Goal: Task Accomplishment & Management: Complete application form

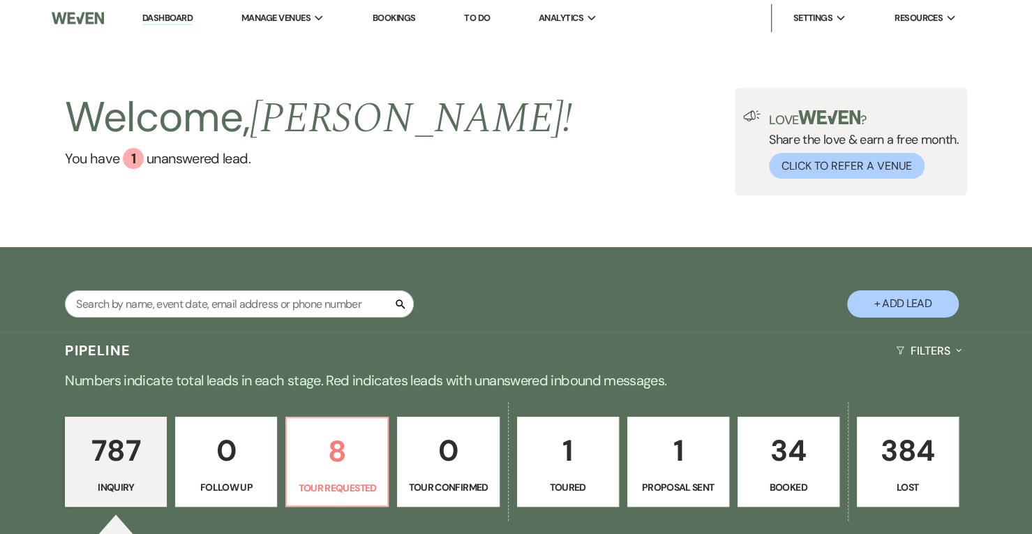
click at [913, 306] on button "+ Add Lead" at bounding box center [903, 303] width 112 height 27
select select "562"
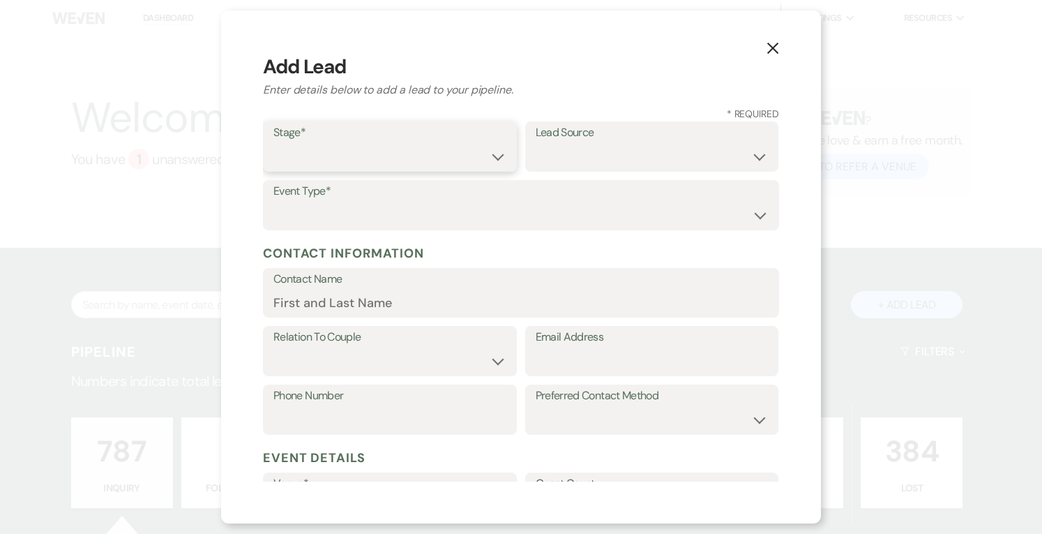
click at [454, 160] on select "Inquiry Follow Up Tour Requested Tour Confirmed Toured Proposal Sent Booked Lost" at bounding box center [389, 156] width 233 height 27
select select "1"
click at [273, 143] on select "Inquiry Follow Up Tour Requested Tour Confirmed Toured Proposal Sent Booked Lost" at bounding box center [389, 156] width 233 height 27
click at [561, 158] on select "Weven Venue Website Instagram Facebook Pinterest Google The Knot Wedding Wire H…" at bounding box center [652, 156] width 233 height 27
select select "5"
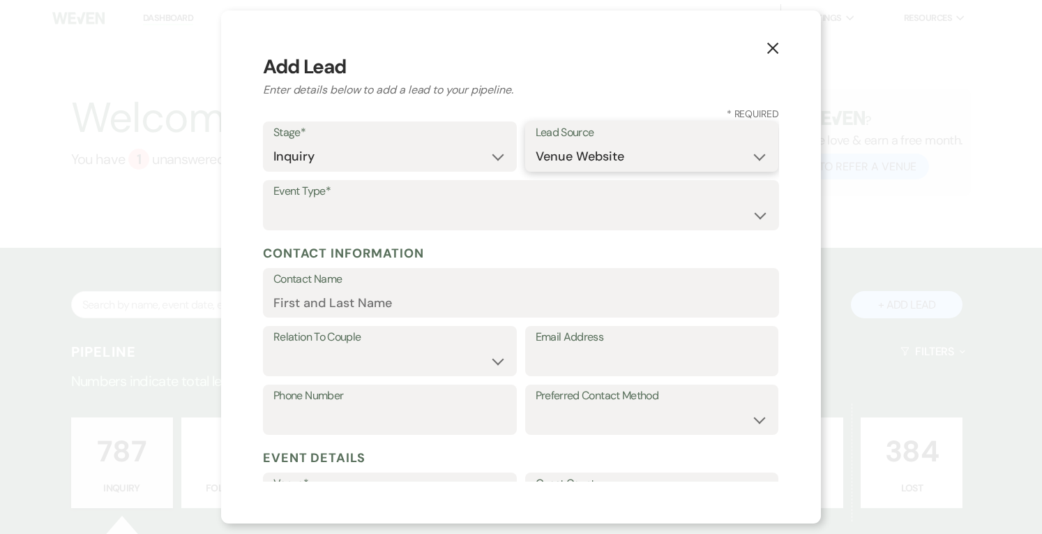
click at [536, 143] on select "Weven Venue Website Instagram Facebook Pinterest Google The Knot Wedding Wire H…" at bounding box center [652, 156] width 233 height 27
click at [444, 207] on select "Wedding Anniversary Party Baby Shower Bachelorette / Bachelor Party Birthday Pa…" at bounding box center [520, 215] width 495 height 27
select select "1"
click at [273, 202] on select "Wedding Anniversary Party Baby Shower Bachelorette / Bachelor Party Birthday Pa…" at bounding box center [520, 215] width 495 height 27
click at [317, 352] on select "Couple Planner Parent of Couple Family Member Friend Other" at bounding box center [389, 360] width 233 height 27
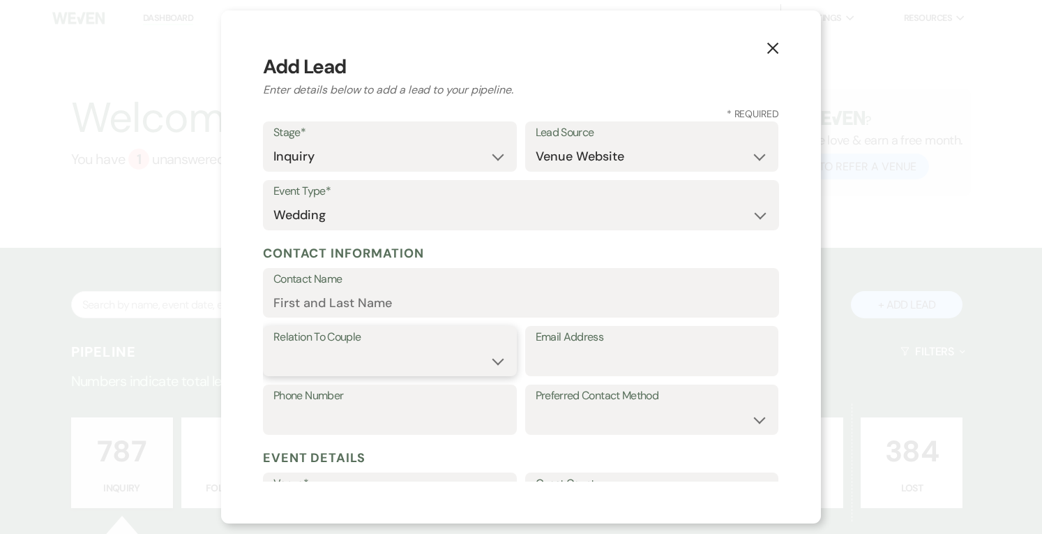
select select "1"
click at [273, 347] on select "Couple Planner Parent of Couple Family Member Friend Other" at bounding box center [389, 360] width 233 height 27
click at [618, 366] on input "Email Address" at bounding box center [652, 360] width 233 height 27
paste input "[PERSON_NAME][EMAIL_ADDRESS][DOMAIN_NAME]>"
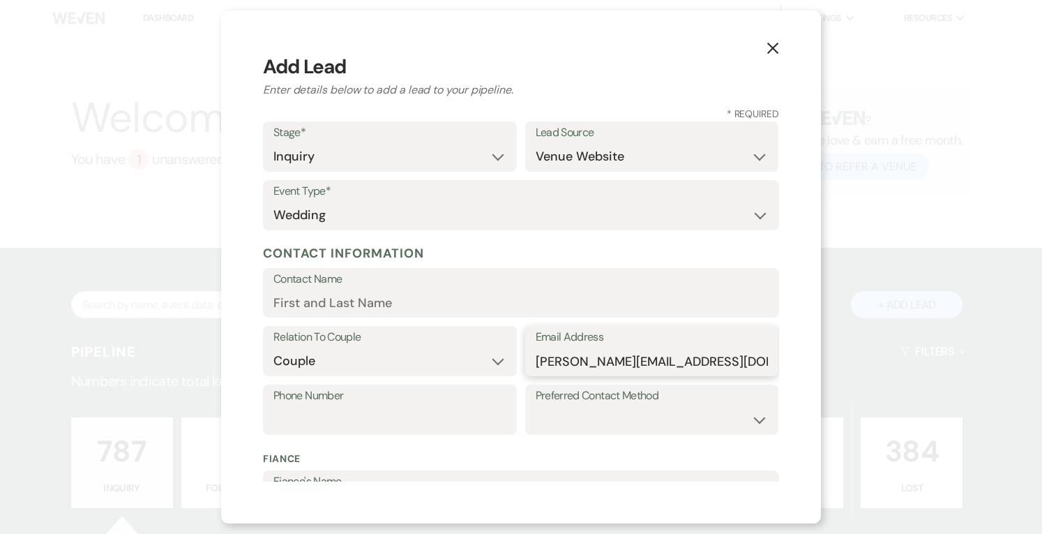
type input "[PERSON_NAME][EMAIL_ADDRESS][DOMAIN_NAME]>"
click at [488, 298] on input "Contact Name" at bounding box center [520, 302] width 495 height 27
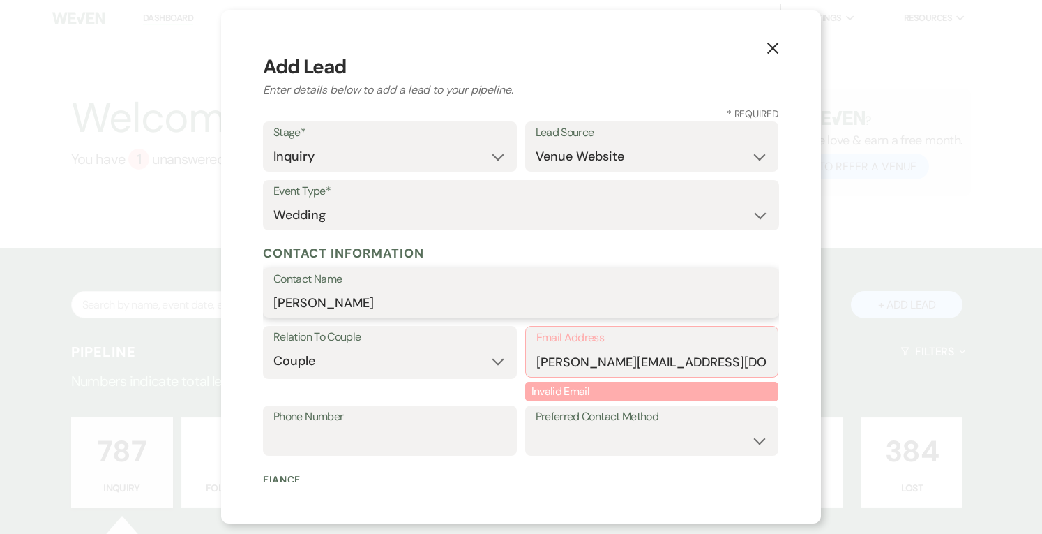
scroll to position [21, 0]
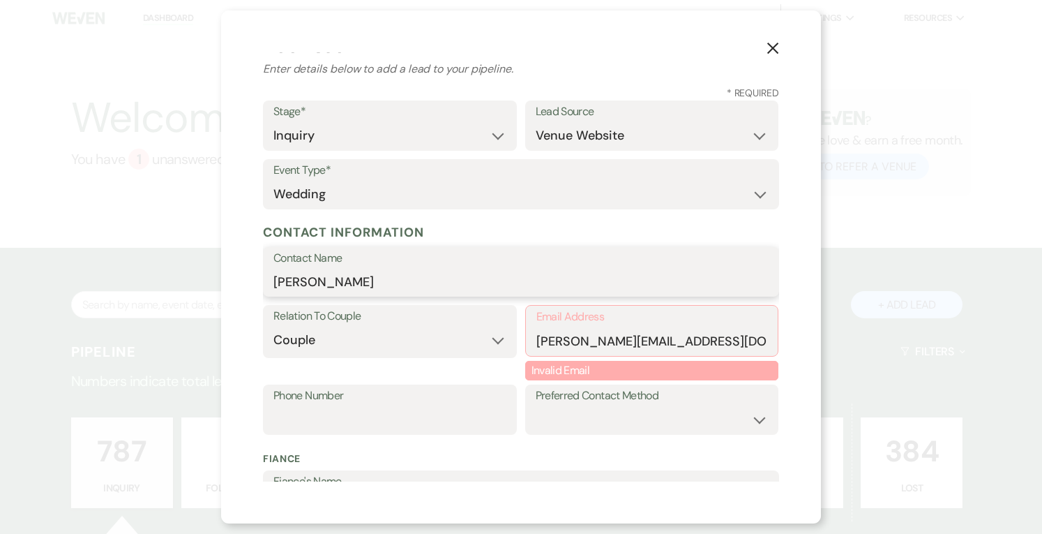
type input "[PERSON_NAME]"
click at [628, 350] on input "[PERSON_NAME][EMAIL_ADDRESS][DOMAIN_NAME]>" at bounding box center [653, 340] width 232 height 27
click at [721, 346] on input "[PERSON_NAME][EMAIL_ADDRESS][DOMAIN_NAME]>" at bounding box center [653, 340] width 232 height 27
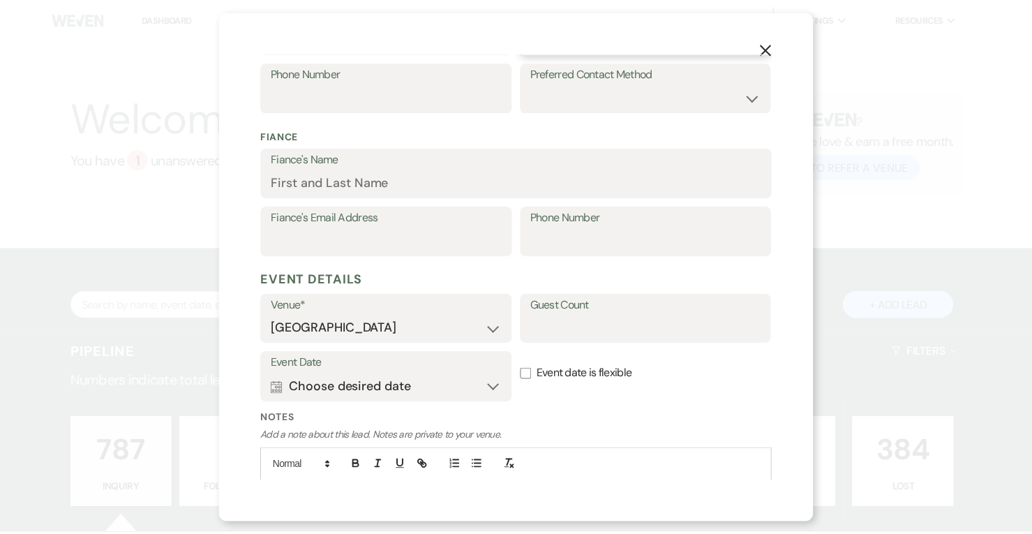
scroll to position [398, 0]
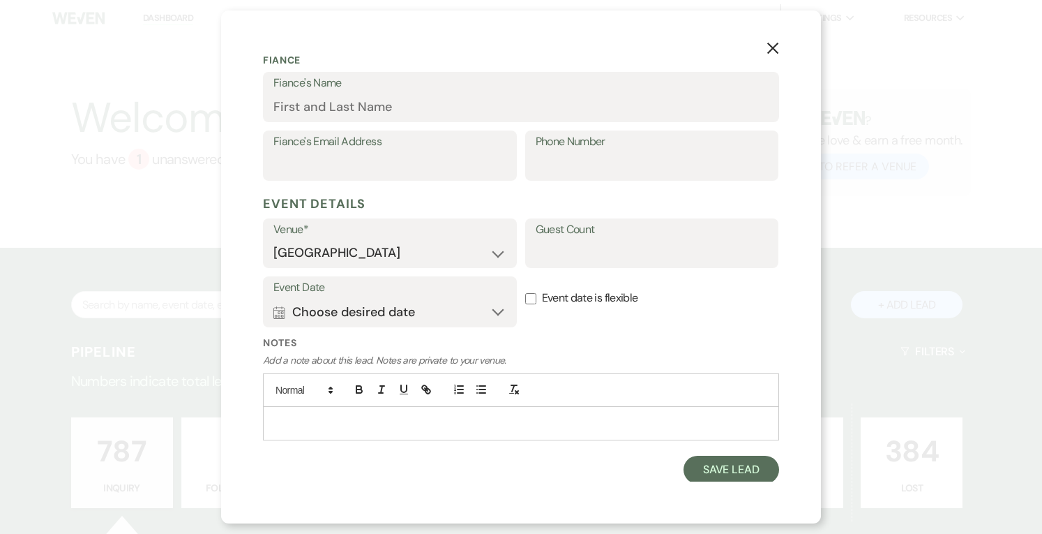
type input "[PERSON_NAME][EMAIL_ADDRESS][DOMAIN_NAME]"
click at [725, 467] on button "Save Lead" at bounding box center [732, 470] width 96 height 28
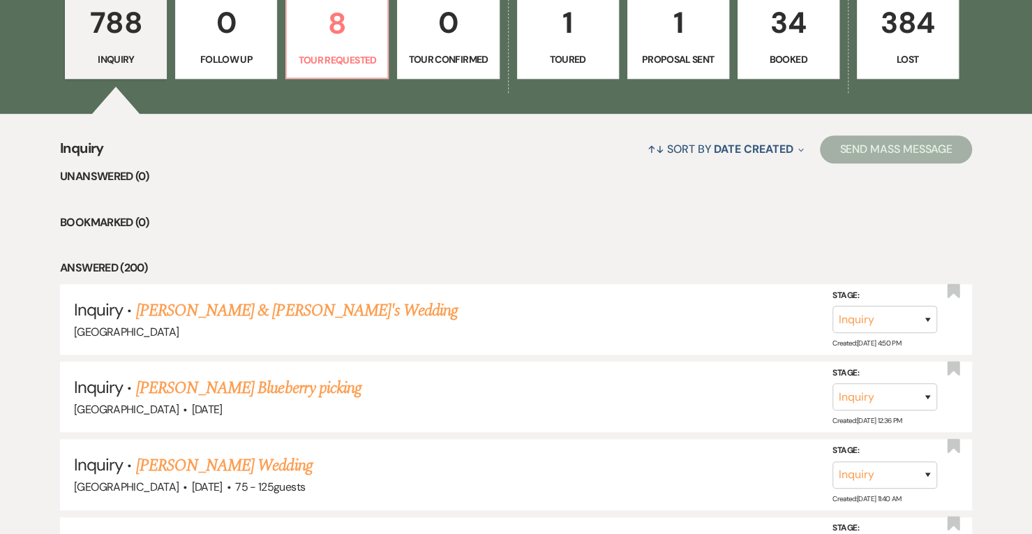
scroll to position [428, 0]
click at [293, 312] on link "[PERSON_NAME] & [PERSON_NAME]'s Wedding" at bounding box center [297, 309] width 322 height 25
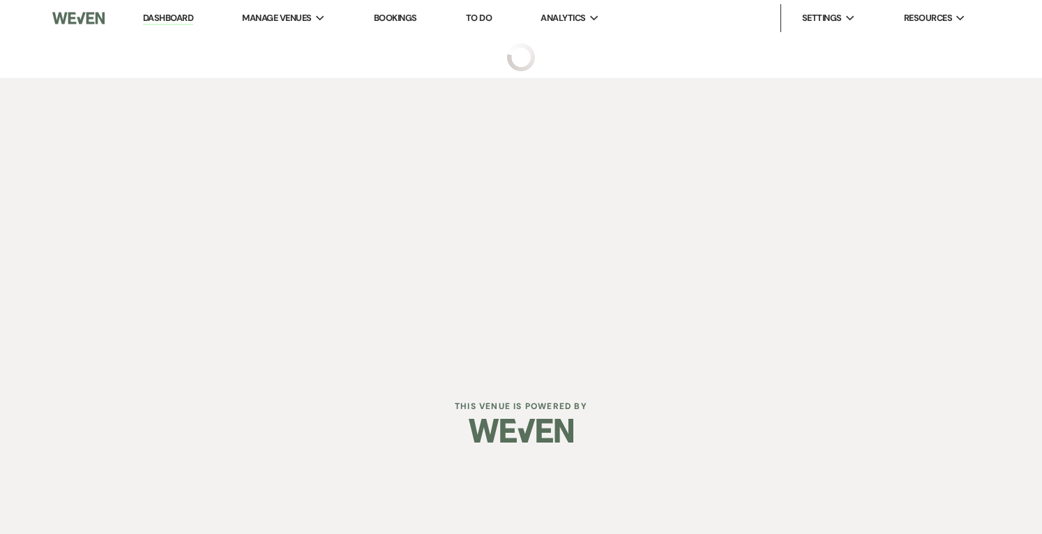
select select "5"
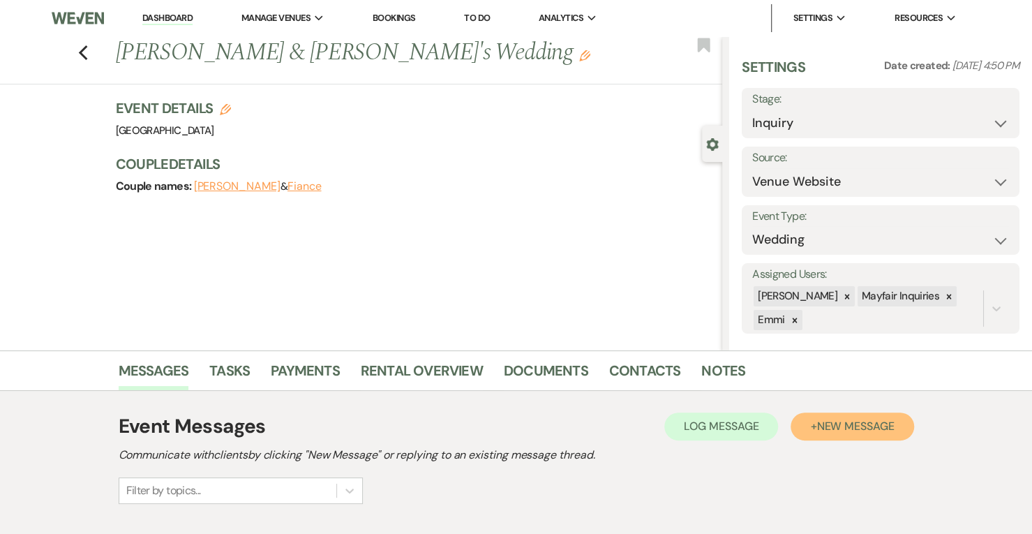
click at [843, 423] on span "New Message" at bounding box center [854, 426] width 77 height 15
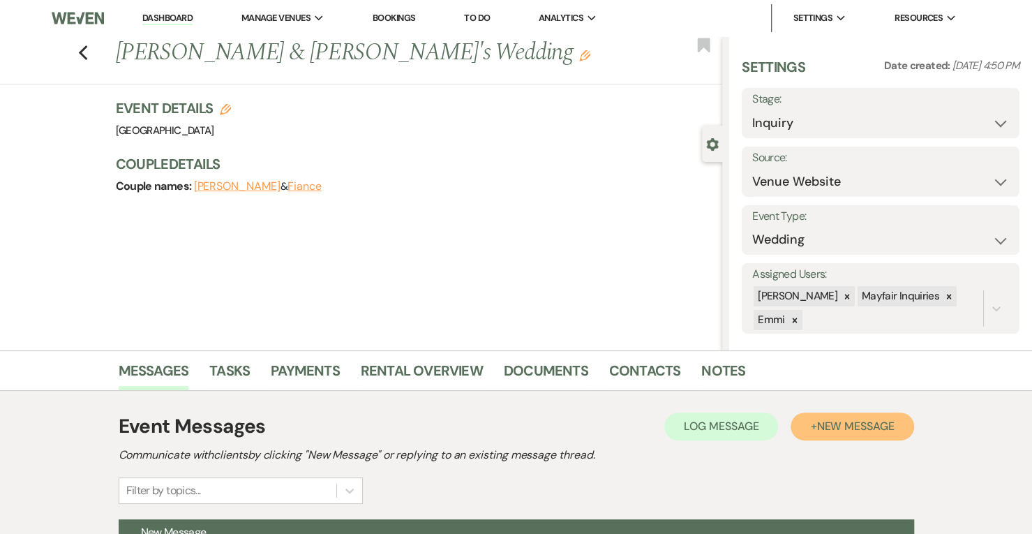
click at [846, 431] on span "New Message" at bounding box center [854, 426] width 77 height 15
click at [839, 428] on span "New Message" at bounding box center [854, 426] width 77 height 15
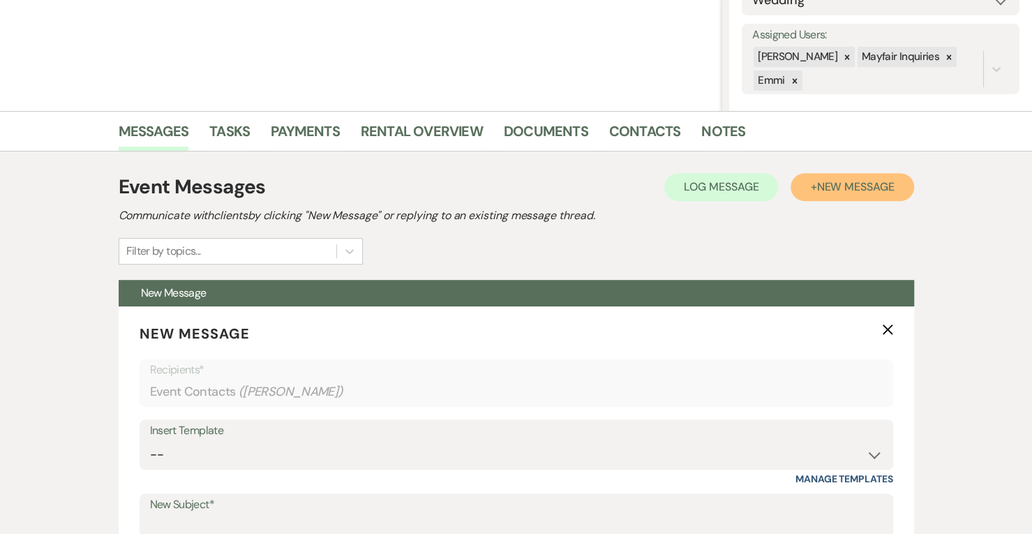
scroll to position [240, 0]
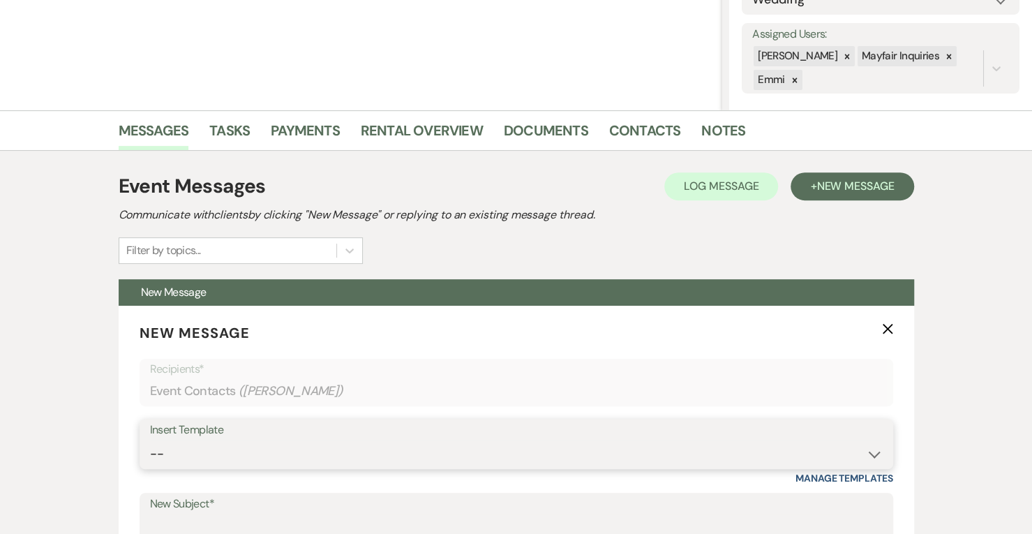
click at [396, 465] on select "-- Weven Planning Portal Introduction (Booked Events) Contract follow up after …" at bounding box center [516, 453] width 733 height 27
select select "790"
click at [150, 440] on select "-- Weven Planning Portal Introduction (Booked Events) Contract follow up after …" at bounding box center [516, 453] width 733 height 27
type input "wedding info"
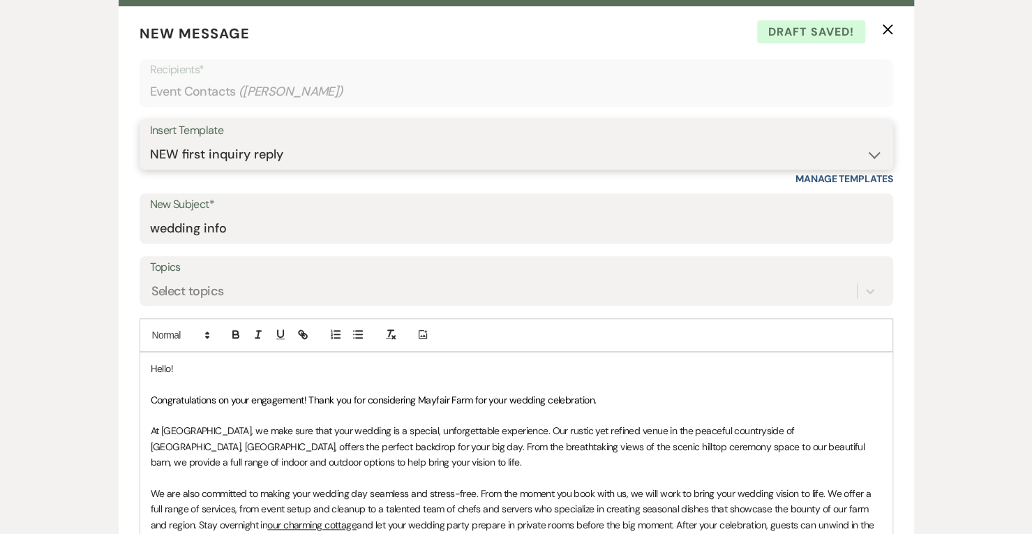
scroll to position [534, 0]
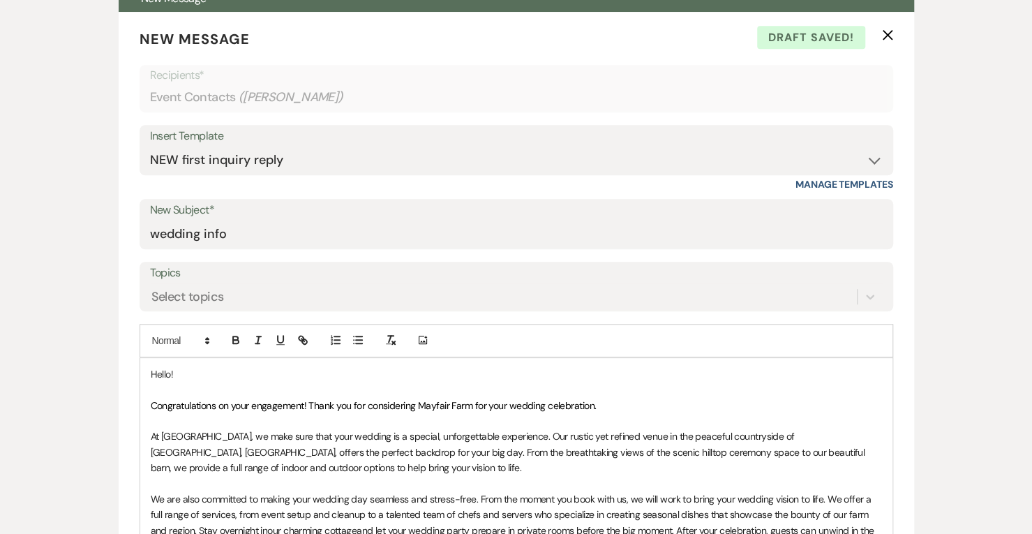
click at [173, 376] on p "Hello!" at bounding box center [516, 373] width 731 height 15
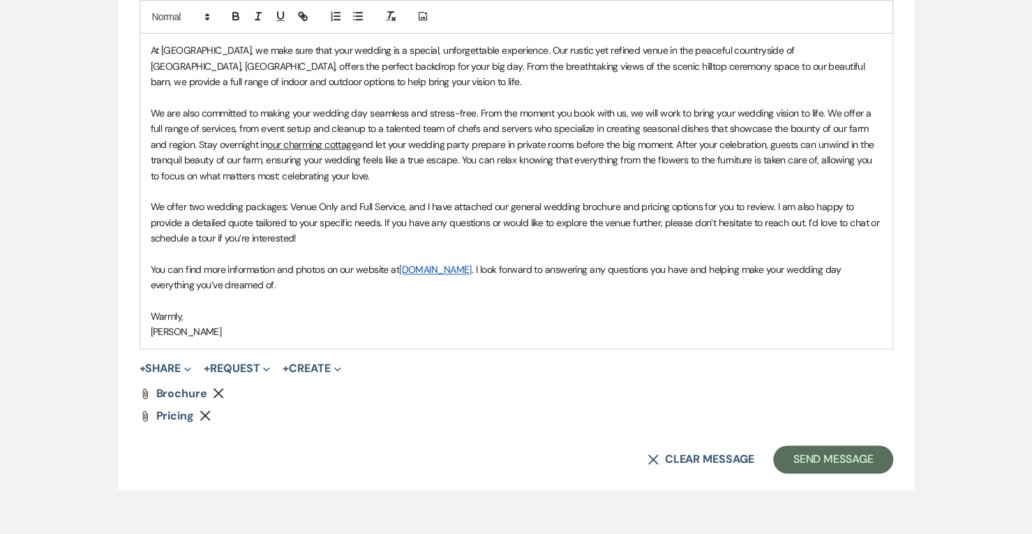
scroll to position [923, 0]
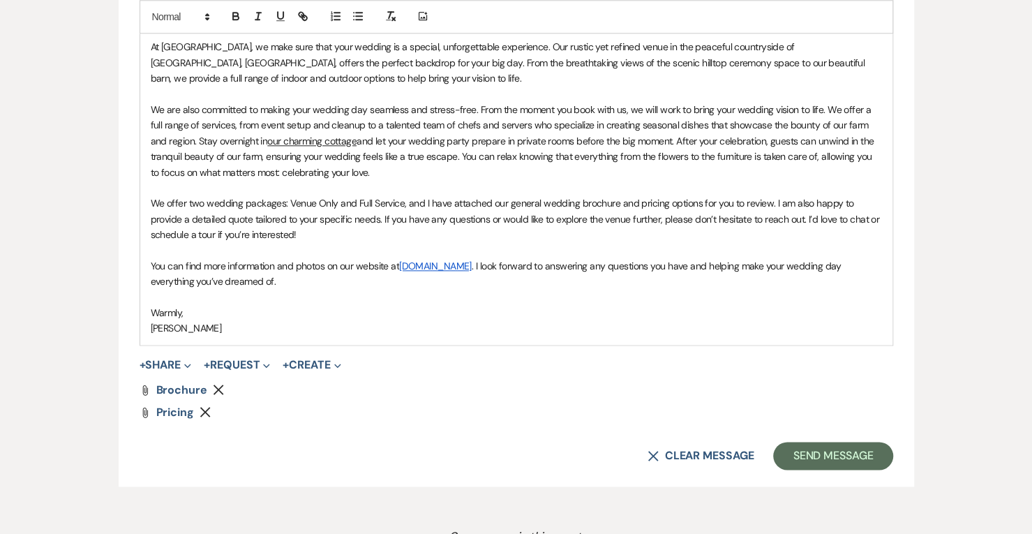
click at [826, 470] on form "New Message X Saving draft... Recipients* Event Contacts ( [PERSON_NAME] ) Inse…" at bounding box center [516, 55] width 795 height 864
click at [824, 458] on button "Send Message" at bounding box center [832, 456] width 119 height 28
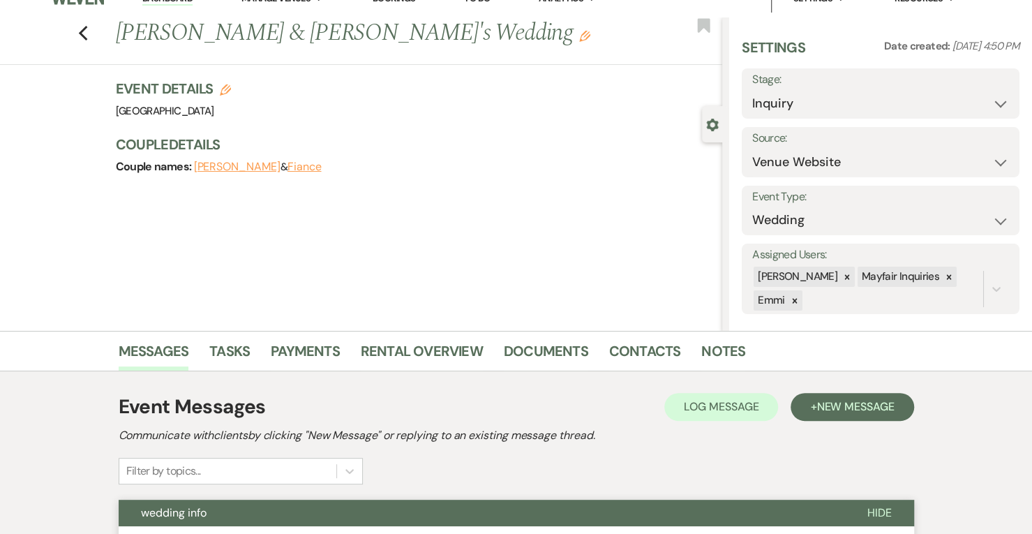
scroll to position [0, 0]
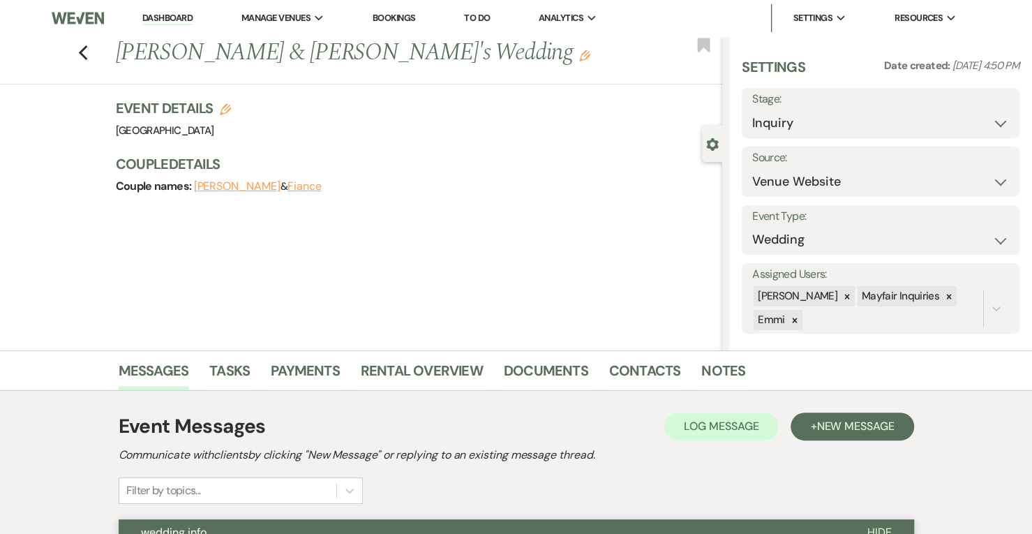
drag, startPoint x: 160, startPoint y: 22, endPoint x: 151, endPoint y: 1, distance: 23.5
click at [160, 22] on link "Dashboard" at bounding box center [167, 18] width 50 height 13
